Goal: Contribute content: Contribute content

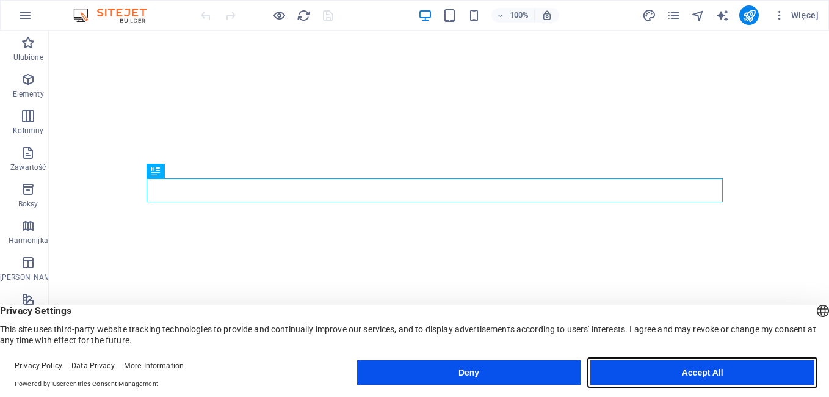
click at [631, 368] on button "Accept All" at bounding box center [702, 372] width 224 height 24
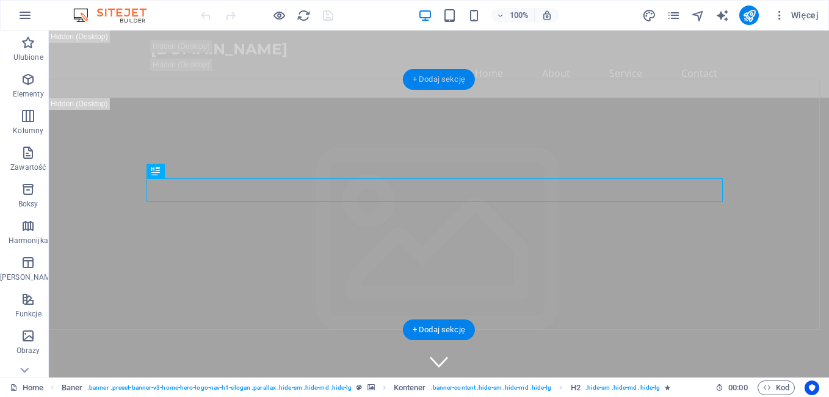
click at [438, 73] on div "+ Dodaj sekcję" at bounding box center [439, 79] width 72 height 21
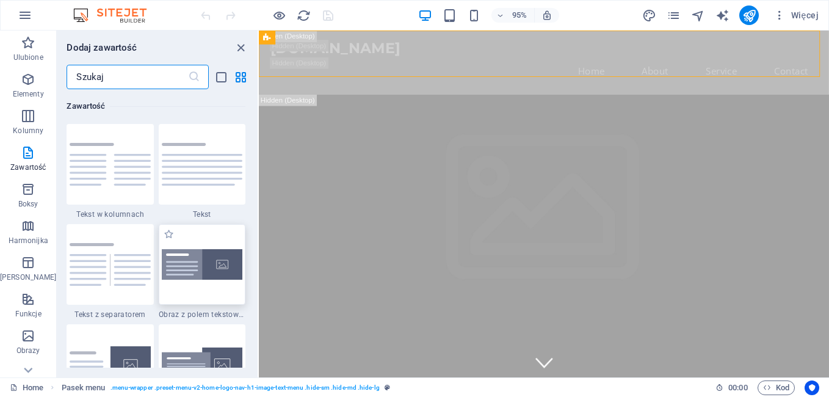
scroll to position [2198, 0]
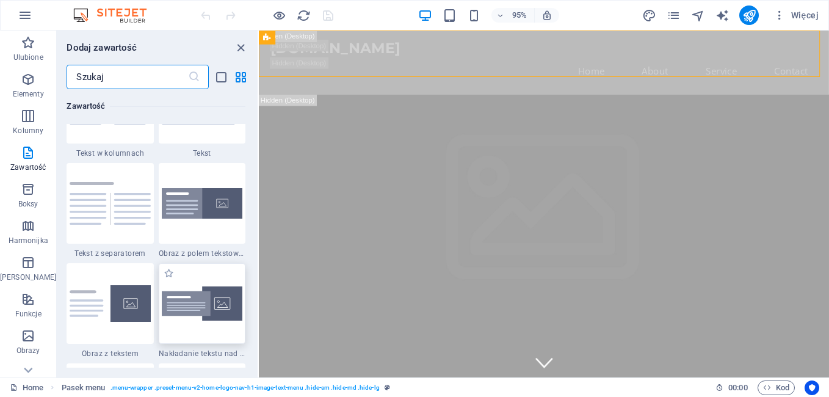
click at [222, 302] on img at bounding box center [202, 303] width 81 height 34
click at [259, 299] on div "Przeciągnij tutaj, aby zastąpić istniejącą zawartość. Naciśnij „Ctrl”, jeśli ch…" at bounding box center [544, 204] width 570 height 347
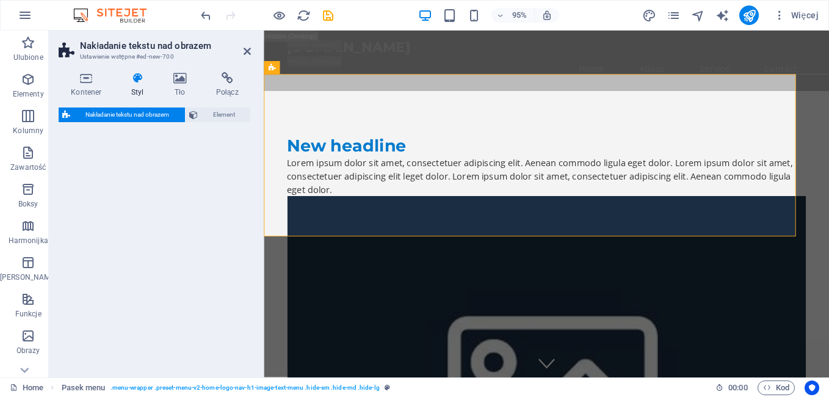
select select "rem"
select select "px"
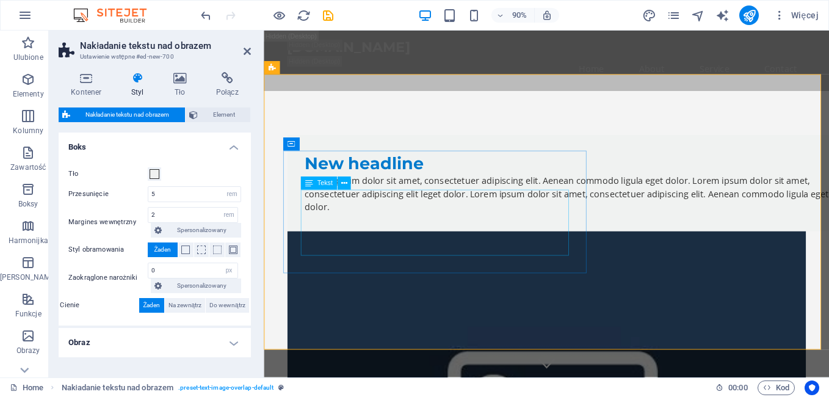
click at [361, 217] on div "Lorem ipsum dolor sit amet, consectetuer adipiscing elit. Aenean commodo ligula…" at bounding box center [603, 212] width 586 height 44
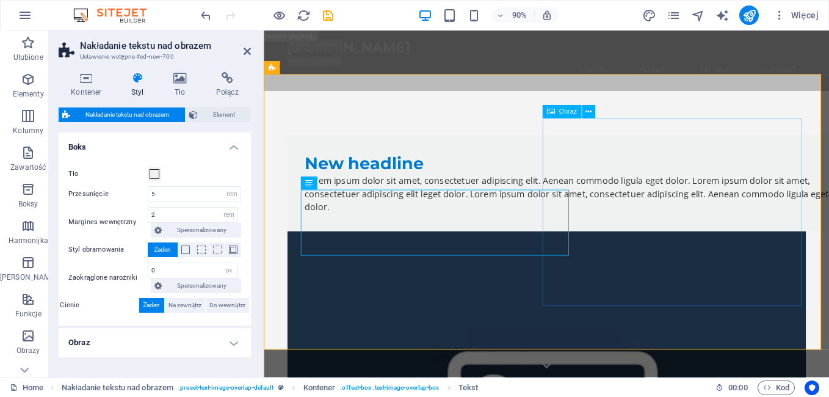
click at [561, 112] on span "Obraz" at bounding box center [568, 112] width 18 height 7
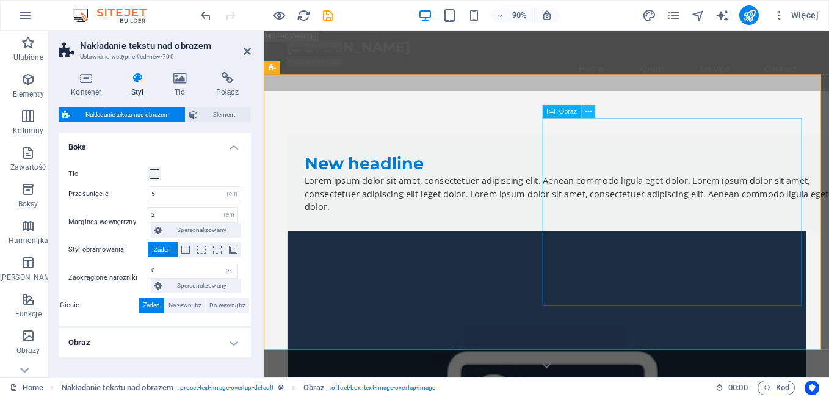
click at [590, 112] on icon at bounding box center [589, 112] width 6 height 12
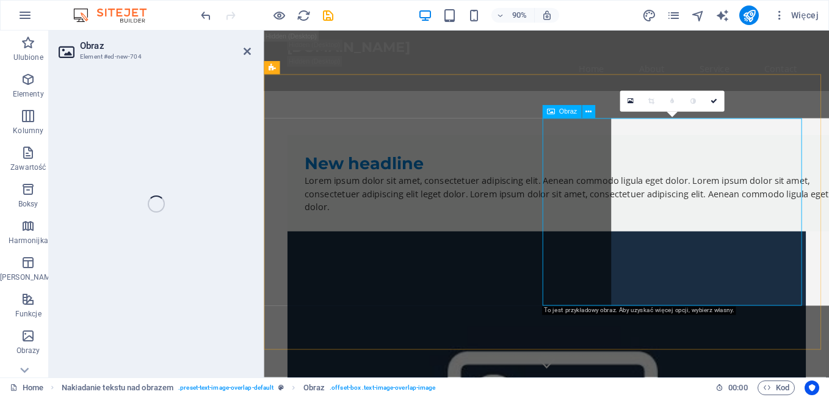
select select "%"
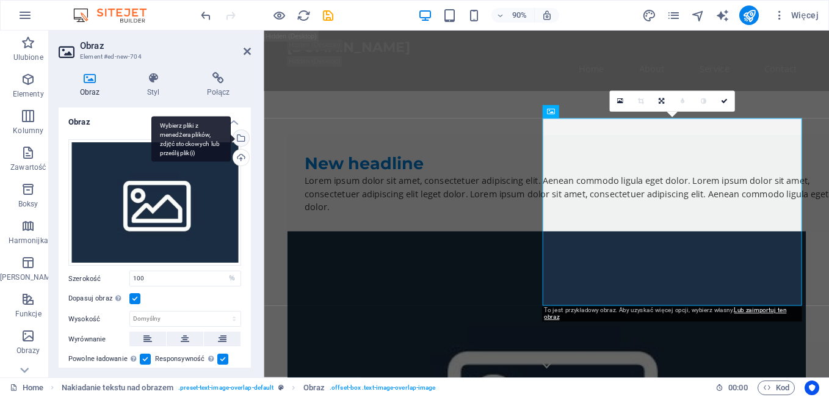
click at [241, 138] on div "Wybierz pliki z menedżera plików, zdjęć stockowych lub prześlij plik(i)" at bounding box center [240, 139] width 18 height 18
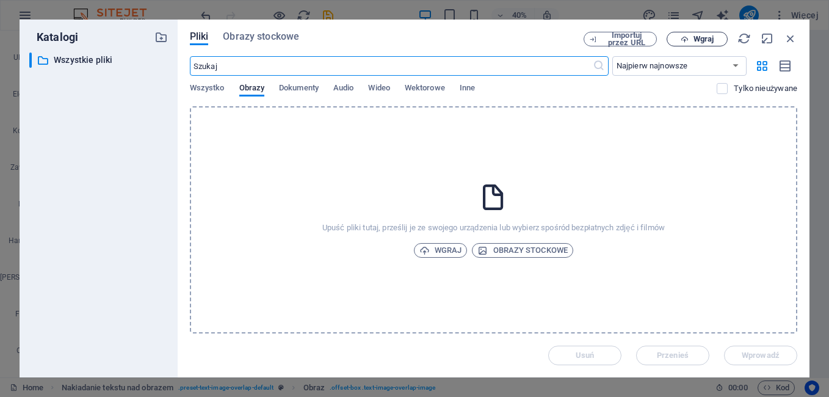
click at [687, 38] on icon "button" at bounding box center [685, 39] width 8 height 8
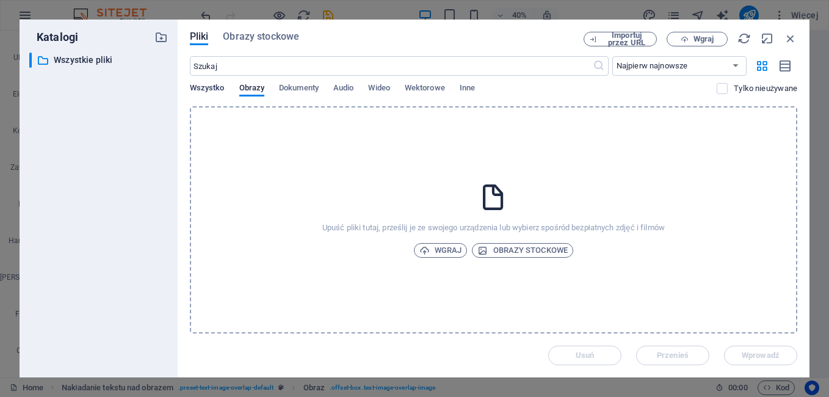
click at [212, 89] on span "Wszystko" at bounding box center [207, 89] width 35 height 17
click at [260, 89] on span "Obrazy" at bounding box center [252, 89] width 26 height 17
click at [70, 61] on p "Wszystkie pliki" at bounding box center [100, 60] width 92 height 14
click at [645, 38] on span "Importuj przez URL" at bounding box center [626, 39] width 49 height 15
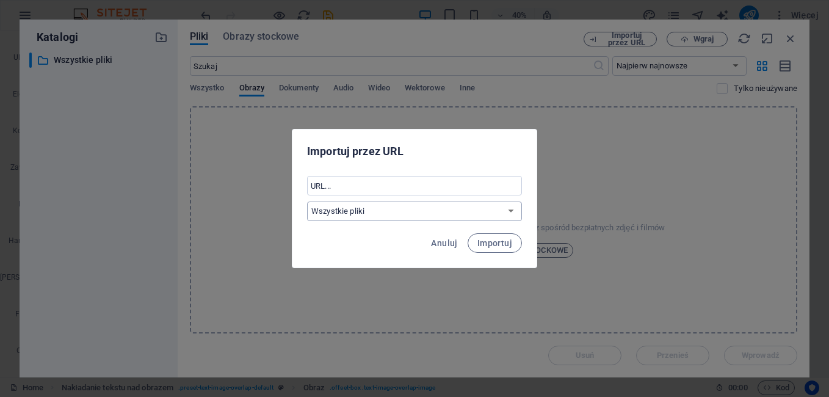
click at [426, 209] on select "Wszystkie pliki" at bounding box center [414, 212] width 215 height 20
click at [693, 65] on div "Importuj przez URL ​ Wszystkie pliki Anuluj Importuj" at bounding box center [414, 198] width 829 height 397
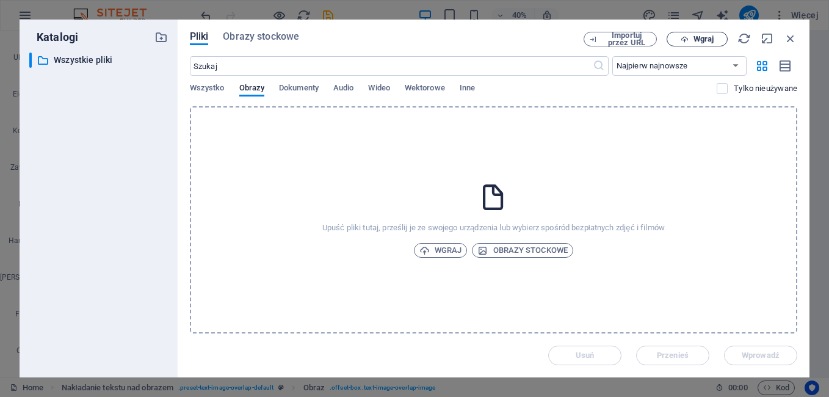
click at [697, 37] on span "Wgraj" at bounding box center [704, 38] width 20 height 7
click at [788, 36] on icon "button" at bounding box center [790, 38] width 13 height 13
